Goal: Contribute content: Add original content to the website for others to see

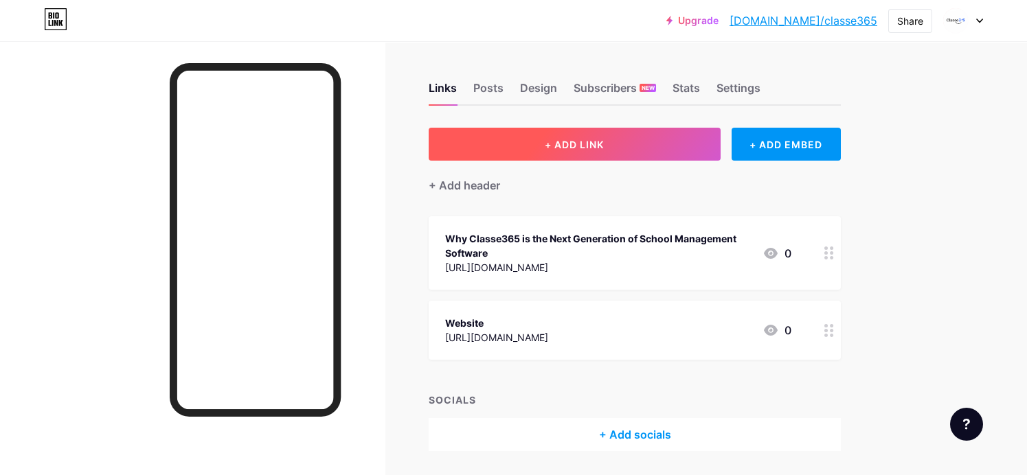
click at [597, 135] on button "+ ADD LINK" at bounding box center [575, 144] width 292 height 33
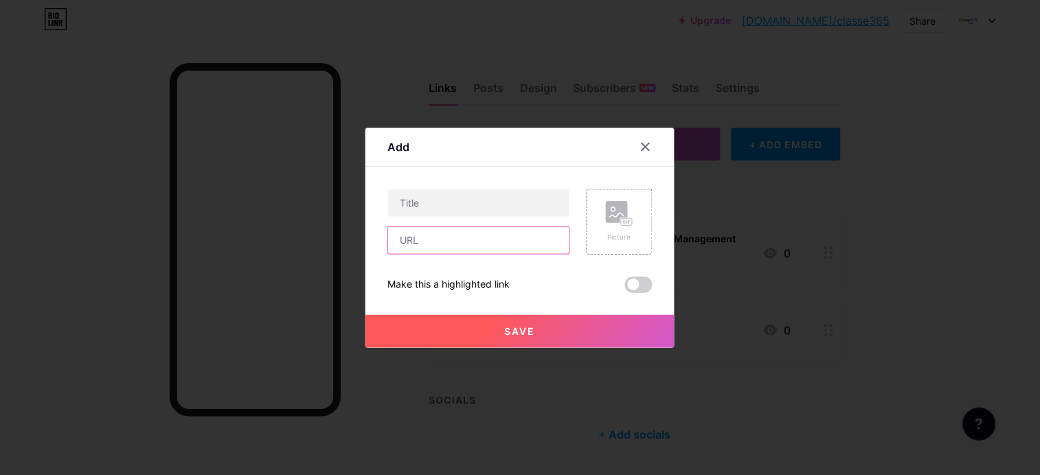
click at [451, 230] on input "text" at bounding box center [478, 240] width 181 height 27
paste input "[URL][DOMAIN_NAME]"
type input "[URL][DOMAIN_NAME]"
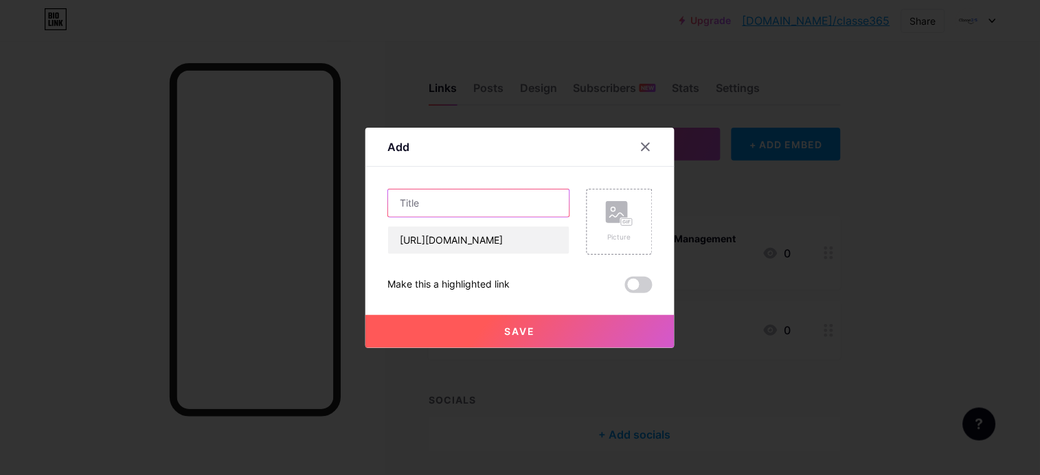
click at [460, 209] on input "text" at bounding box center [478, 203] width 181 height 27
paste input "Common Challenges in School Administration and How ERP Solves Them"
type input "Common Challenges in School Administration and How ERP Solves Them"
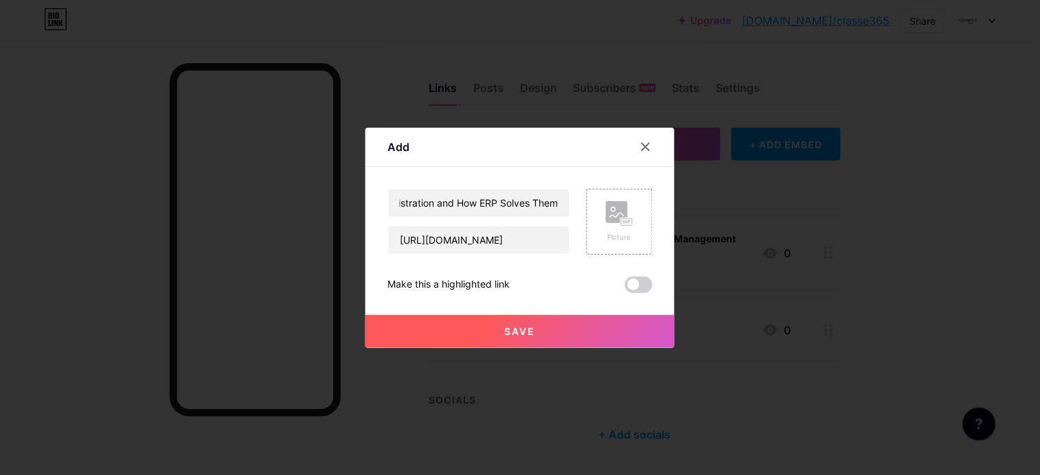
click at [509, 317] on button "Save" at bounding box center [519, 331] width 309 height 33
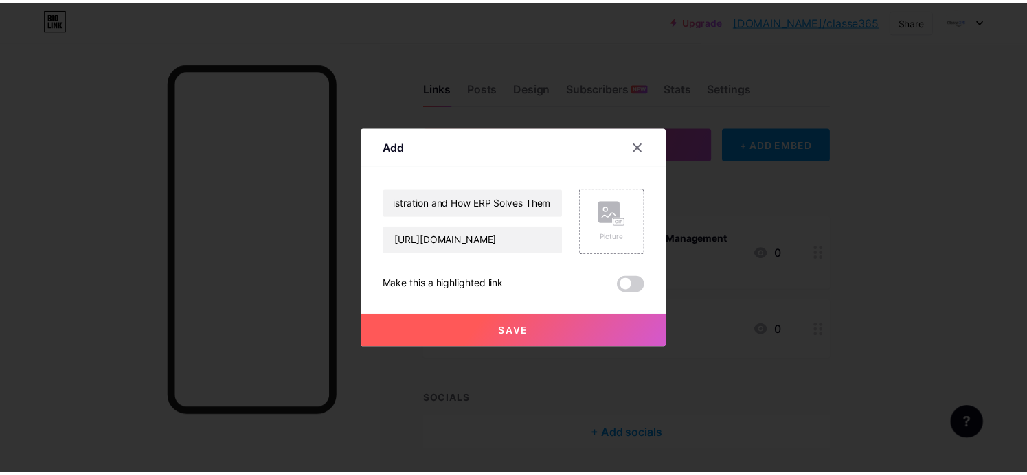
scroll to position [0, 0]
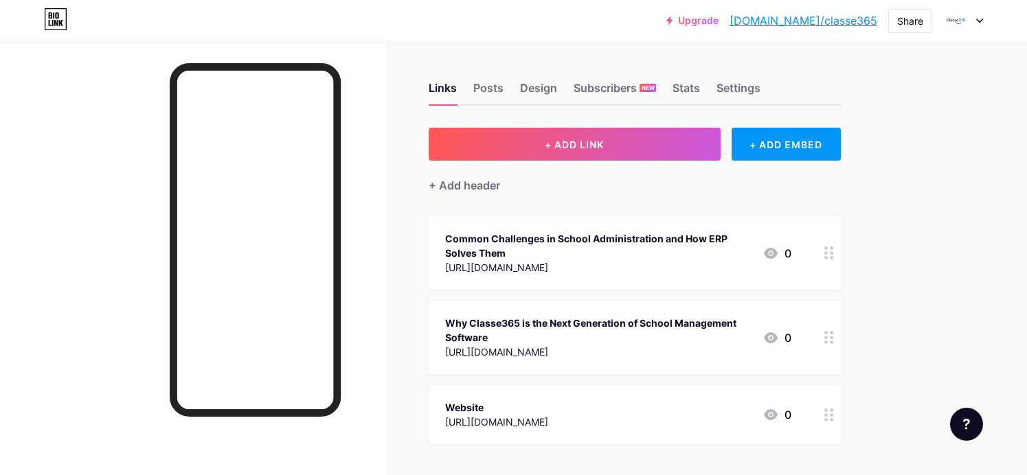
click at [831, 25] on link "[DOMAIN_NAME]/classe365" at bounding box center [803, 20] width 148 height 16
